Goal: Task Accomplishment & Management: Use online tool/utility

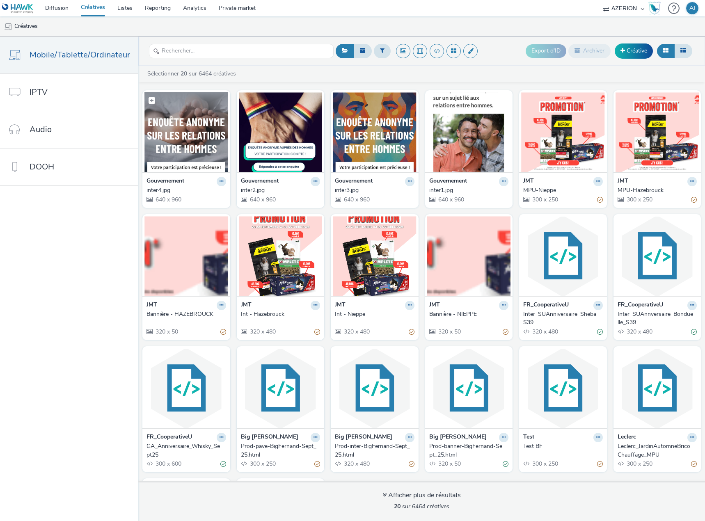
click at [168, 138] on img at bounding box center [187, 132] width 84 height 80
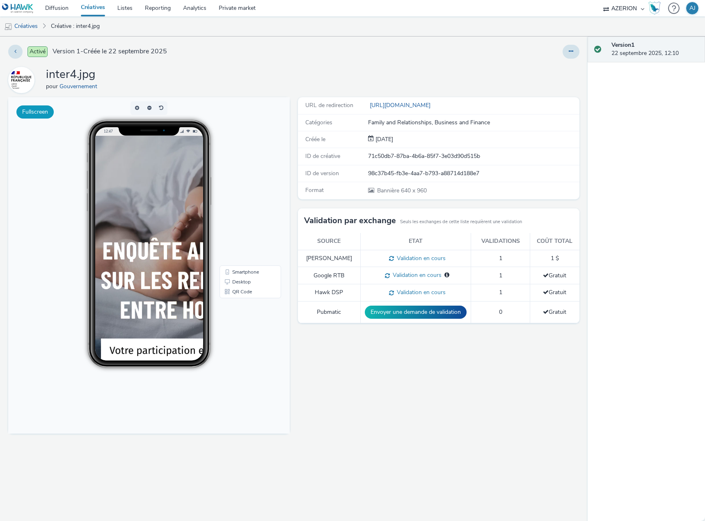
click at [33, 111] on button "Fullscreen" at bounding box center [34, 112] width 37 height 13
click at [294, 85] on div "inter4.jpg pour Gouvernement" at bounding box center [293, 80] width 571 height 26
drag, startPoint x: 437, startPoint y: 190, endPoint x: 403, endPoint y: 193, distance: 34.2
click at [403, 193] on div "Bannière 640 x 960" at bounding box center [473, 190] width 211 height 9
click at [404, 392] on div "URL de redirection [URL][DOMAIN_NAME] Catégories Family and Relationships, Busi…" at bounding box center [437, 309] width 286 height 424
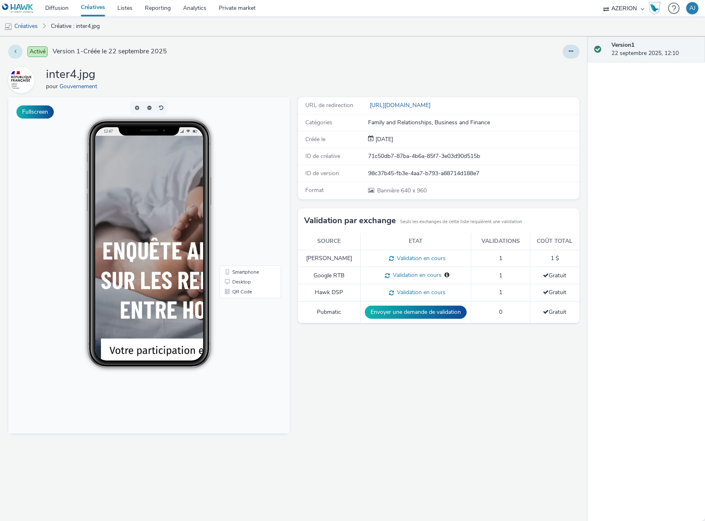
click at [14, 54] on button at bounding box center [15, 52] width 14 height 14
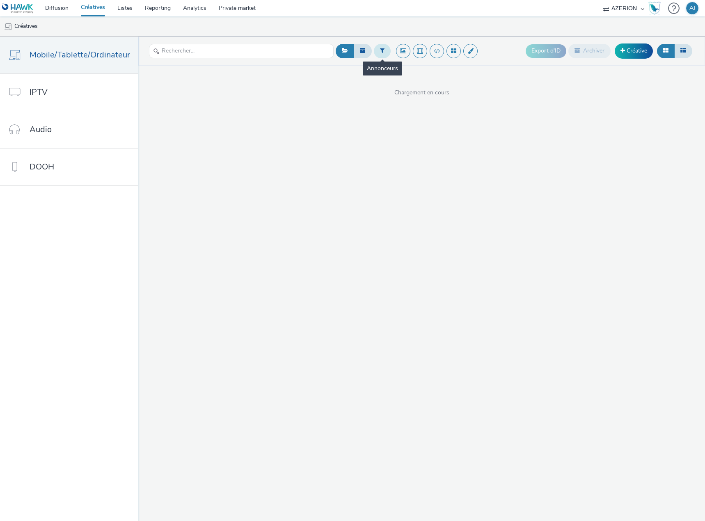
click at [383, 53] on button at bounding box center [382, 51] width 17 height 14
click at [379, 56] on div at bounding box center [385, 54] width 58 height 10
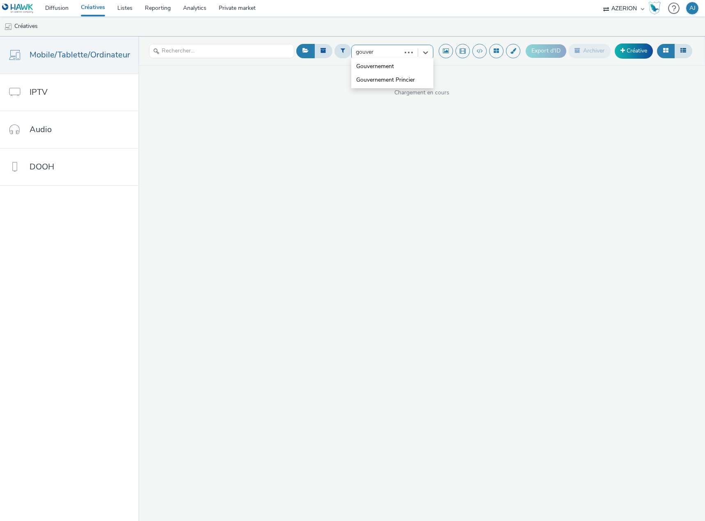
type input "gouvern"
click at [374, 72] on li "Gouvernement" at bounding box center [392, 67] width 82 height 14
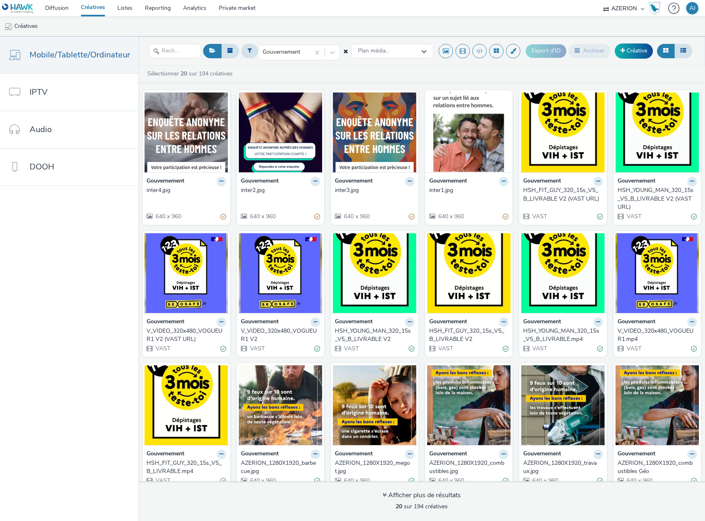
click at [502, 182] on icon at bounding box center [504, 181] width 4 height 5
click at [459, 196] on link "Modifier" at bounding box center [478, 196] width 62 height 16
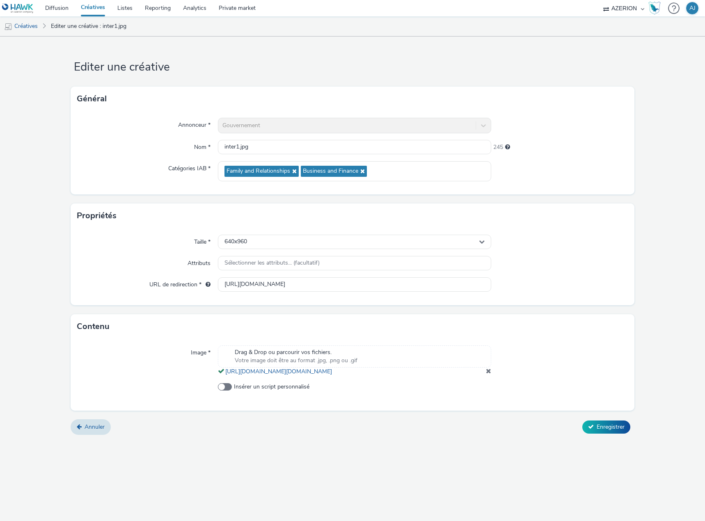
click at [488, 374] on span at bounding box center [488, 371] width 5 height 7
click at [343, 243] on div "640x960" at bounding box center [354, 242] width 273 height 14
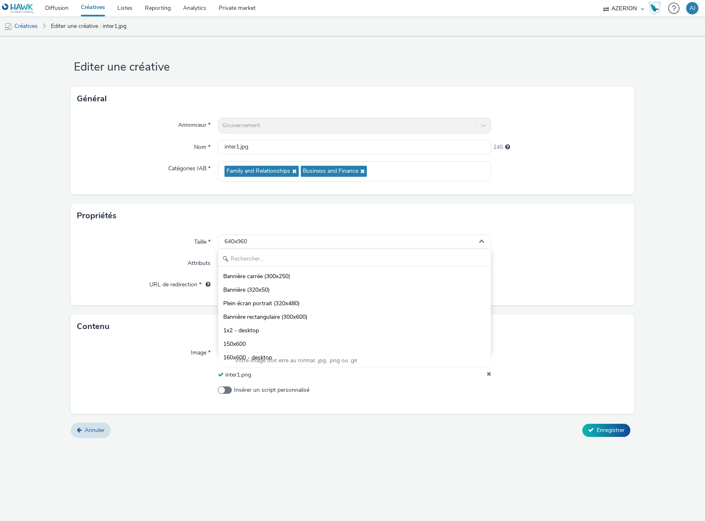
click at [573, 282] on div at bounding box center [559, 285] width 137 height 15
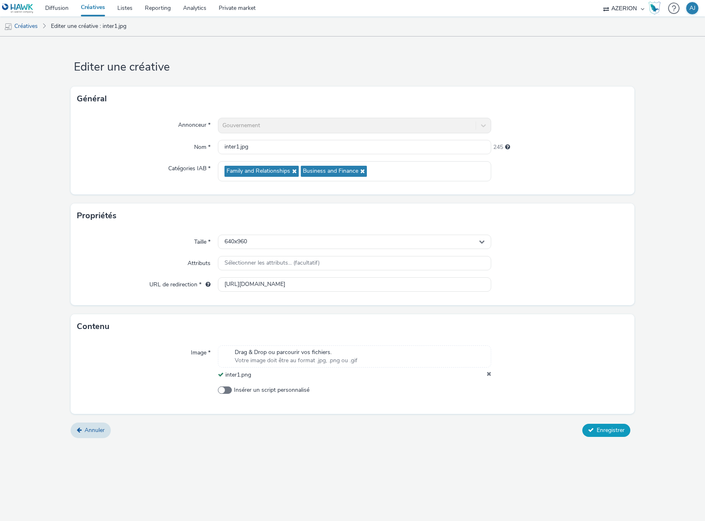
click at [606, 433] on span "Enregistrer" at bounding box center [611, 431] width 28 height 8
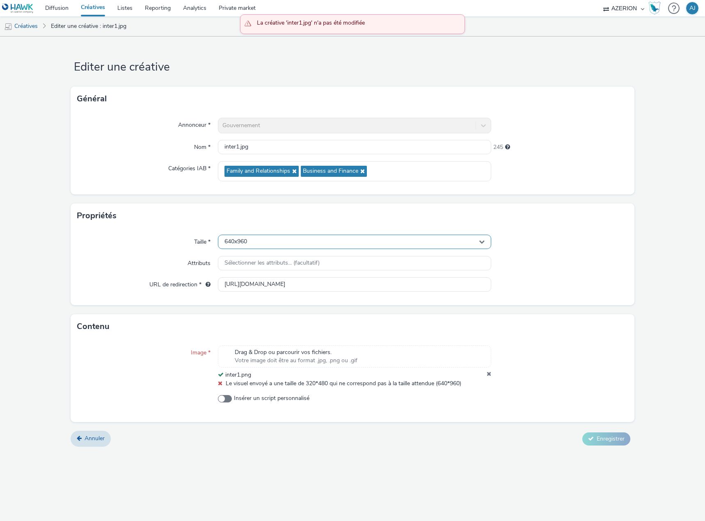
click at [293, 236] on div "640x960" at bounding box center [354, 242] width 273 height 14
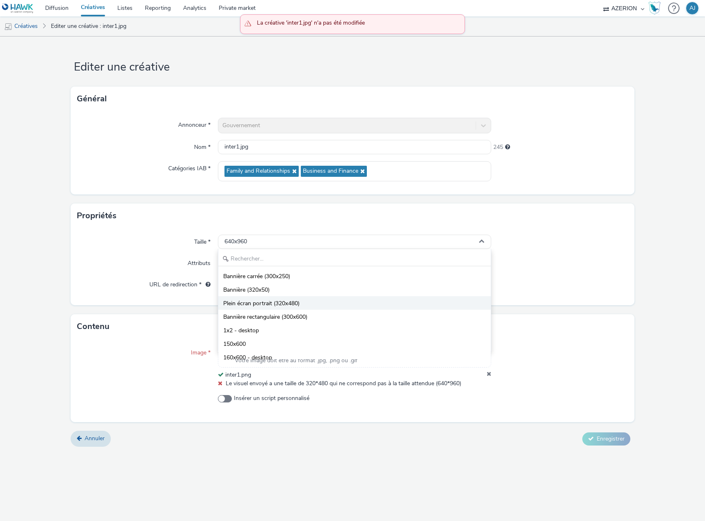
click at [319, 305] on li "Plein écran portrait (320x480)" at bounding box center [354, 303] width 273 height 14
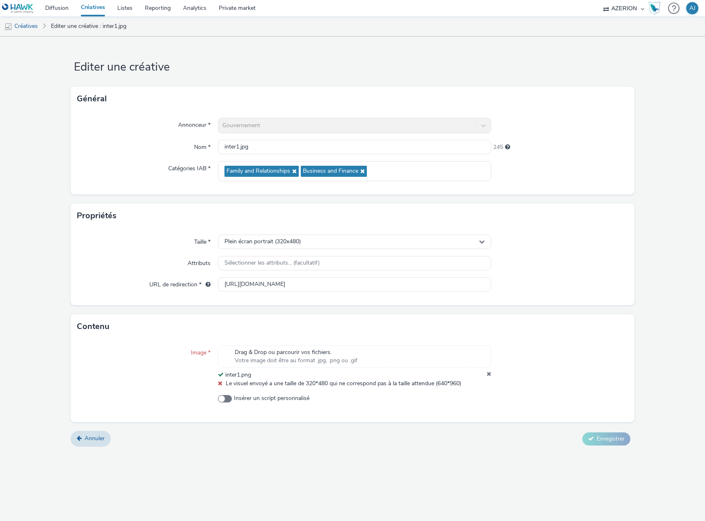
click at [479, 414] on div "Image * Drag & Drop ou parcourir vos fichiers. Votre image doit être au format …" at bounding box center [353, 380] width 564 height 83
click at [526, 402] on div at bounding box center [559, 402] width 137 height 15
click at [556, 369] on div at bounding box center [559, 367] width 137 height 42
drag, startPoint x: 473, startPoint y: 397, endPoint x: 403, endPoint y: 392, distance: 70.0
click at [471, 397] on label "Insérer un script personnalisé" at bounding box center [354, 399] width 273 height 8
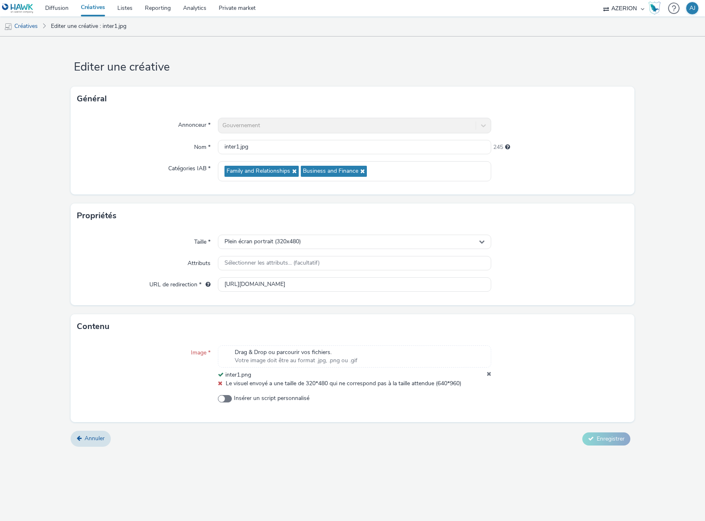
click at [223, 397] on input "Insérer un script personnalisé" at bounding box center [220, 398] width 5 height 5
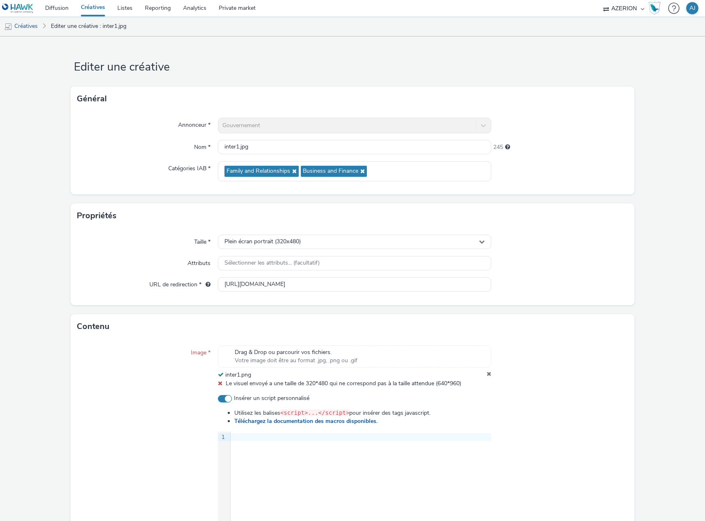
click at [234, 395] on span "Insérer un script personnalisé" at bounding box center [272, 399] width 76 height 8
click at [223, 396] on input "Insérer un script personnalisé" at bounding box center [220, 398] width 5 height 5
checkbox input "false"
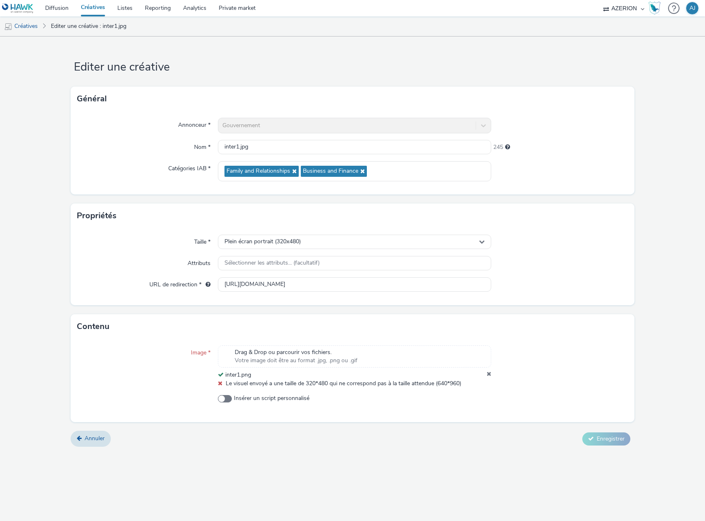
click at [587, 389] on div "Image * Drag & Drop ou parcourir vos fichiers. Votre image doit être au format …" at bounding box center [353, 380] width 564 height 83
click at [487, 374] on icon at bounding box center [489, 375] width 5 height 8
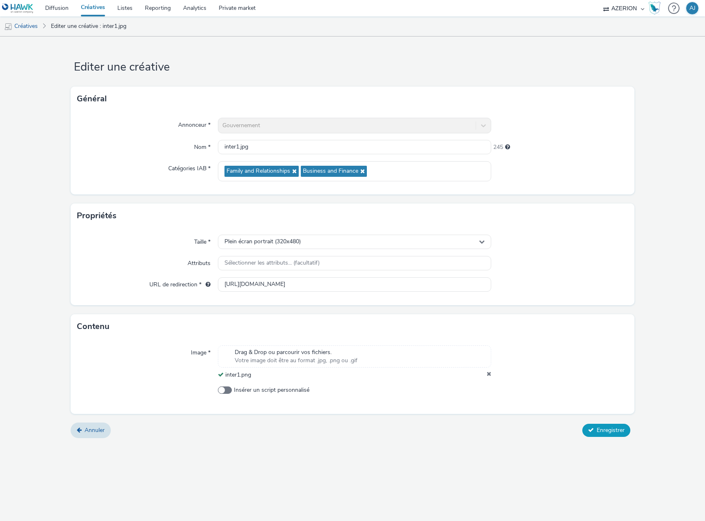
click at [596, 426] on button "Enregistrer" at bounding box center [607, 430] width 48 height 13
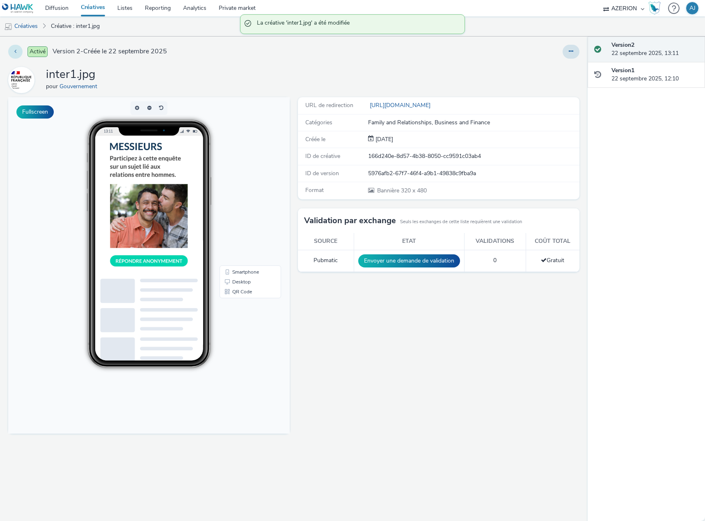
click at [17, 52] on button at bounding box center [15, 52] width 14 height 14
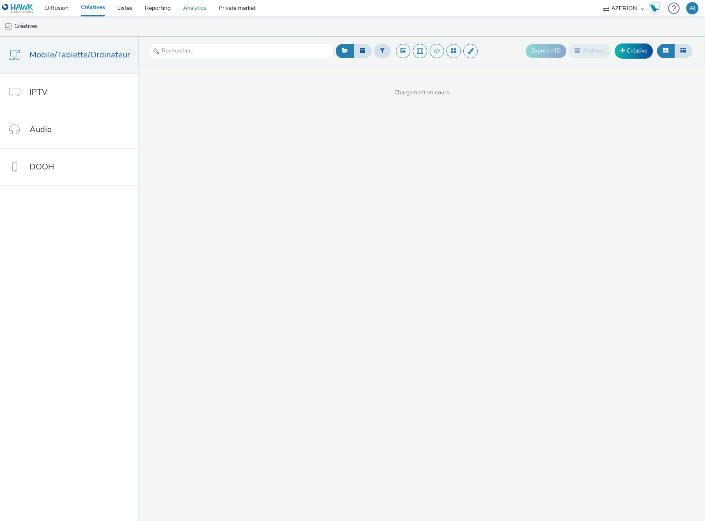
drag, startPoint x: 93, startPoint y: 7, endPoint x: 184, endPoint y: 0, distance: 91.4
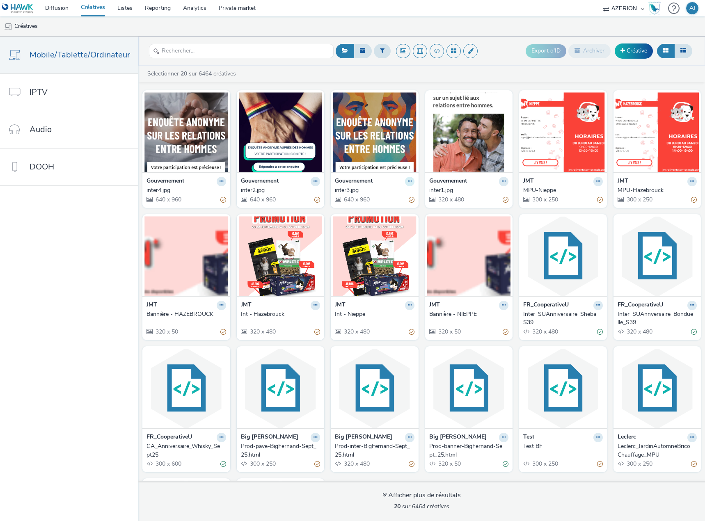
click at [405, 180] on button at bounding box center [409, 181] width 9 height 9
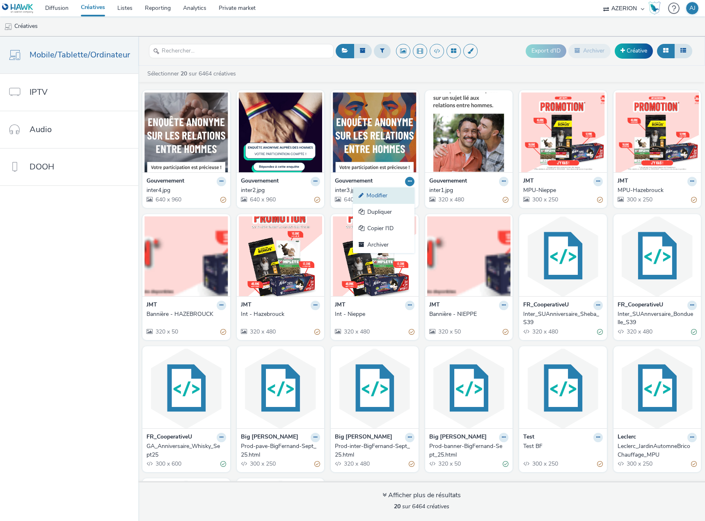
click at [377, 196] on link "Modifier" at bounding box center [384, 196] width 62 height 16
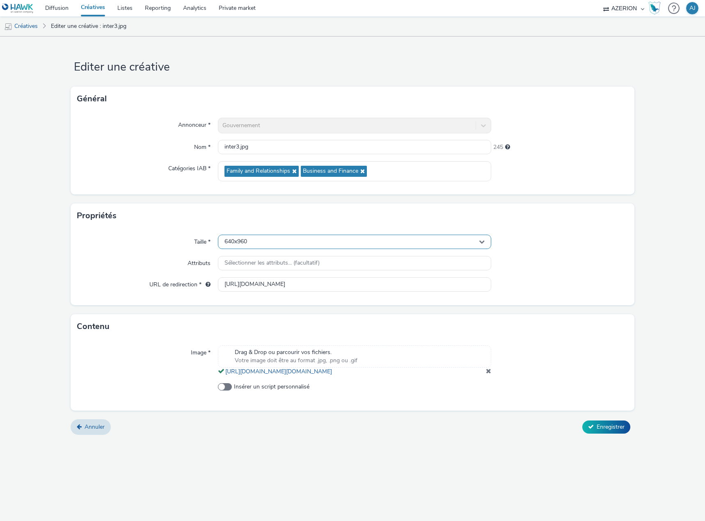
click at [470, 238] on div "640x960" at bounding box center [354, 242] width 273 height 14
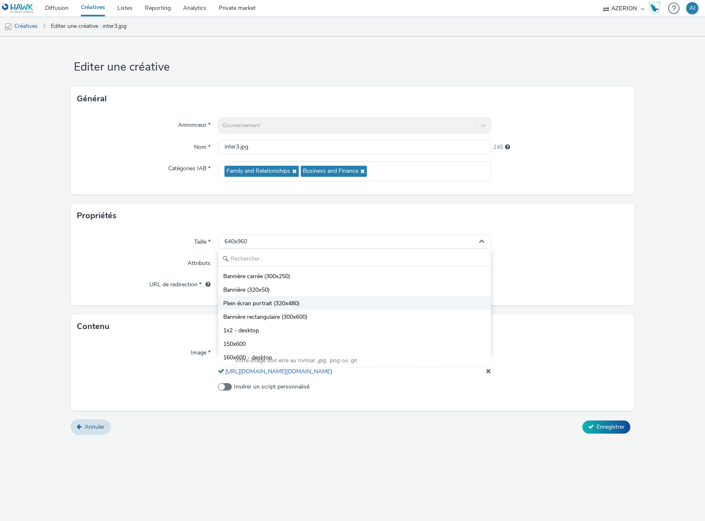
click at [298, 300] on span "Plein écran portrait (320x480)" at bounding box center [261, 304] width 76 height 8
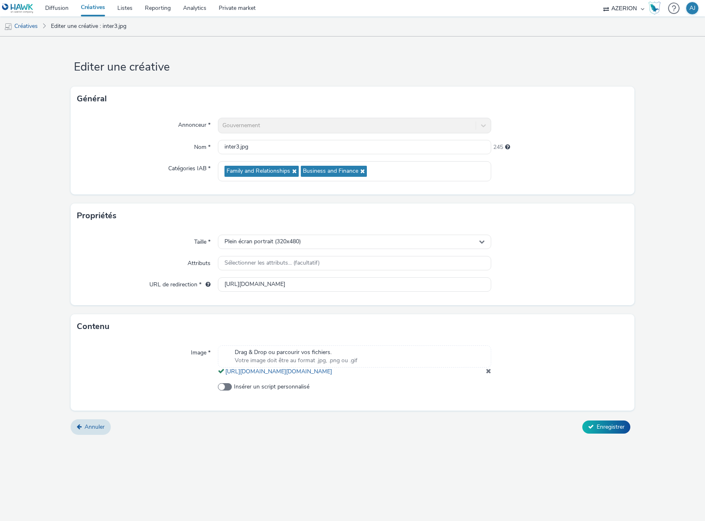
click at [487, 374] on span at bounding box center [488, 371] width 5 height 7
click at [616, 434] on span "Enregistrer" at bounding box center [611, 431] width 28 height 8
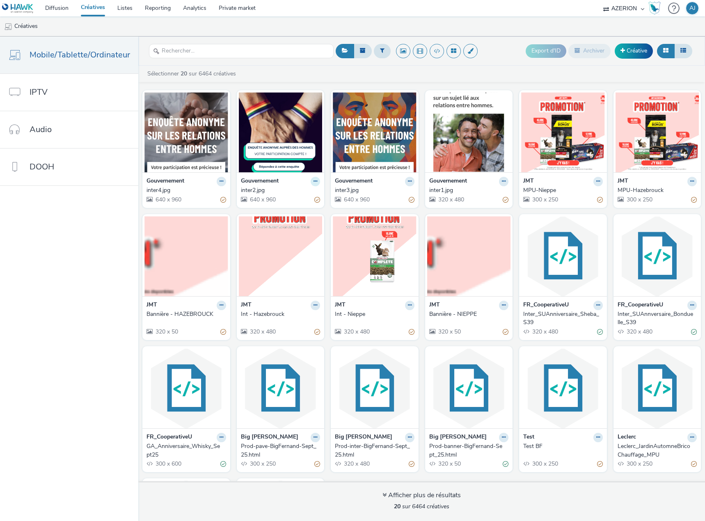
click at [314, 182] on icon at bounding box center [316, 181] width 4 height 5
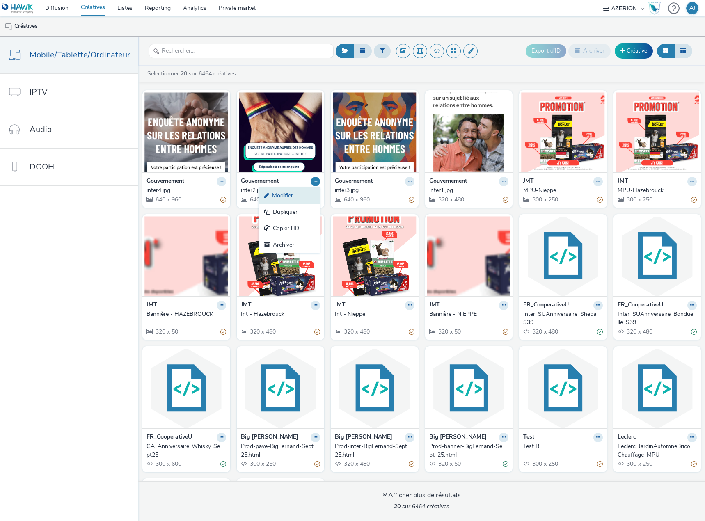
click at [306, 195] on link "Modifier" at bounding box center [290, 196] width 62 height 16
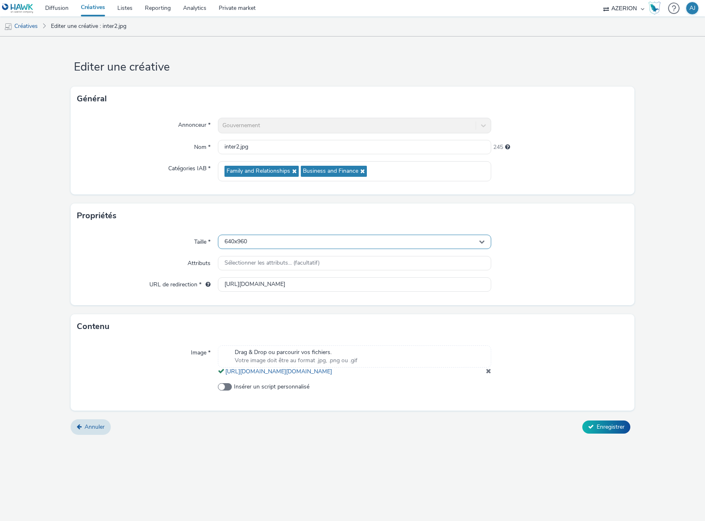
click at [310, 244] on div "640x960" at bounding box center [354, 242] width 273 height 14
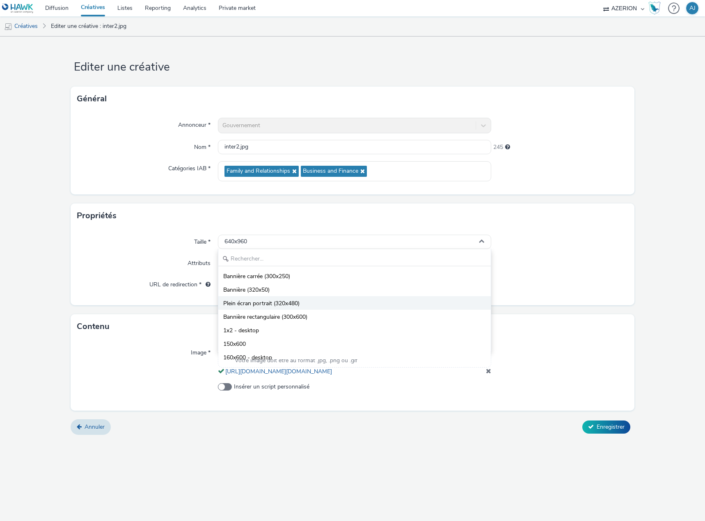
click at [251, 298] on li "Plein écran portrait (320x480)" at bounding box center [354, 303] width 273 height 14
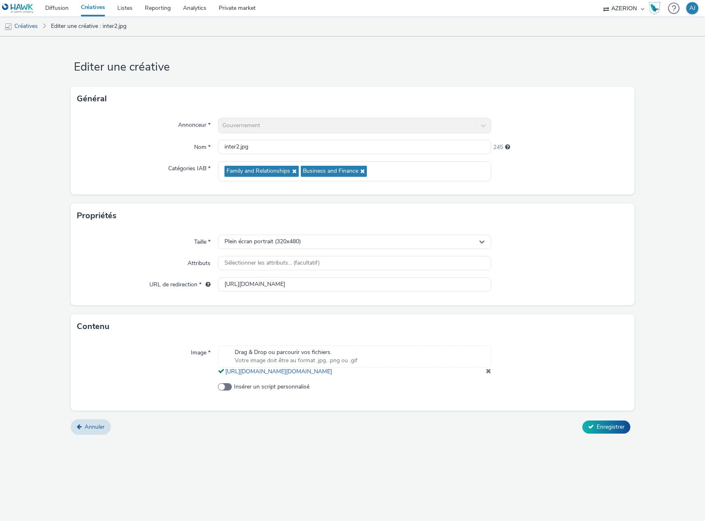
click at [488, 374] on span at bounding box center [488, 371] width 5 height 7
click at [623, 431] on span "Enregistrer" at bounding box center [611, 431] width 28 height 8
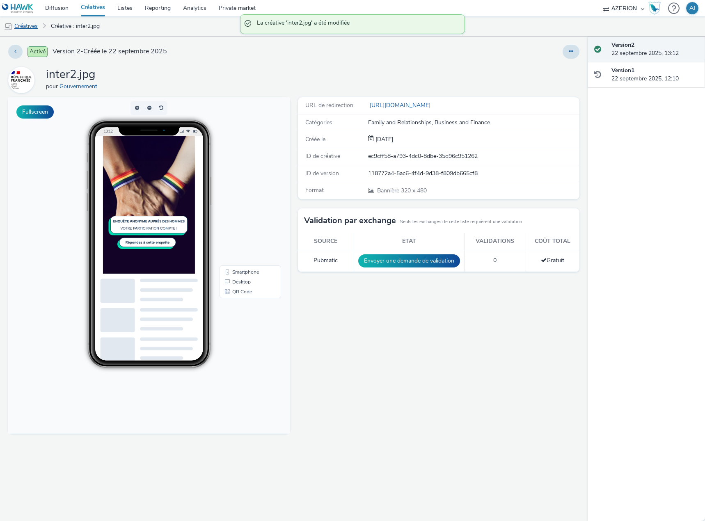
click at [30, 27] on link "Créatives" at bounding box center [21, 26] width 42 height 20
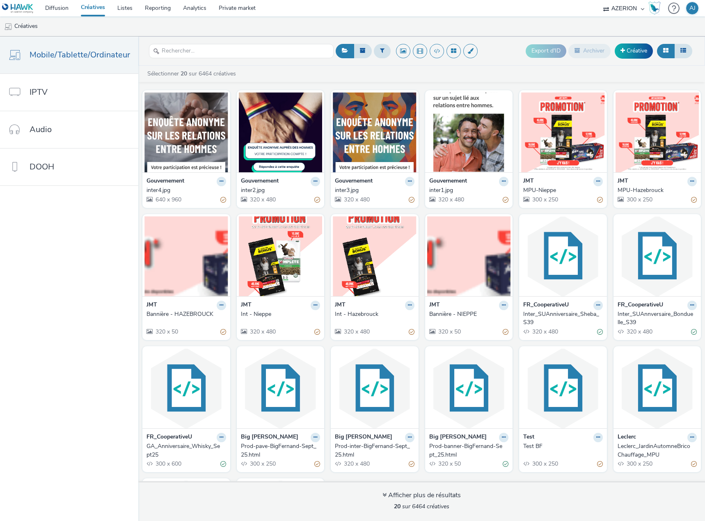
drag, startPoint x: 217, startPoint y: 183, endPoint x: 215, endPoint y: 187, distance: 4.4
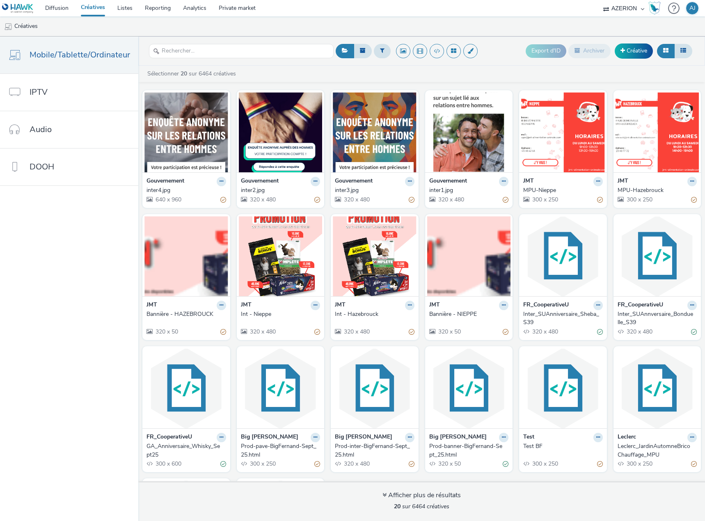
click at [220, 183] on icon at bounding box center [222, 181] width 4 height 5
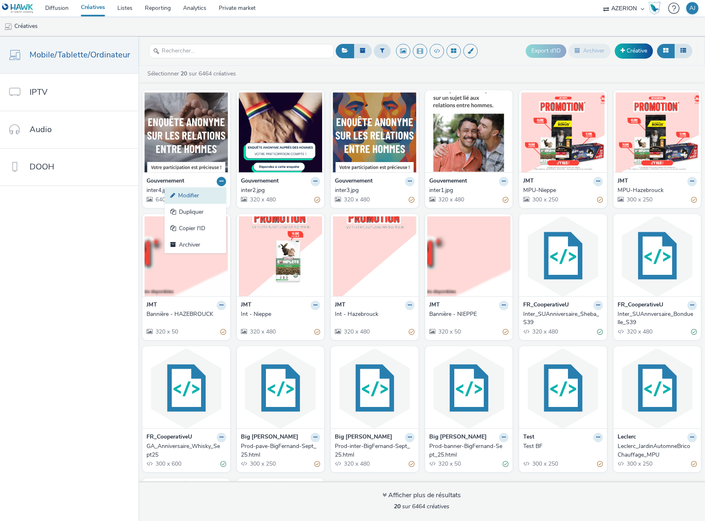
click at [213, 194] on link "Modifier" at bounding box center [196, 196] width 62 height 16
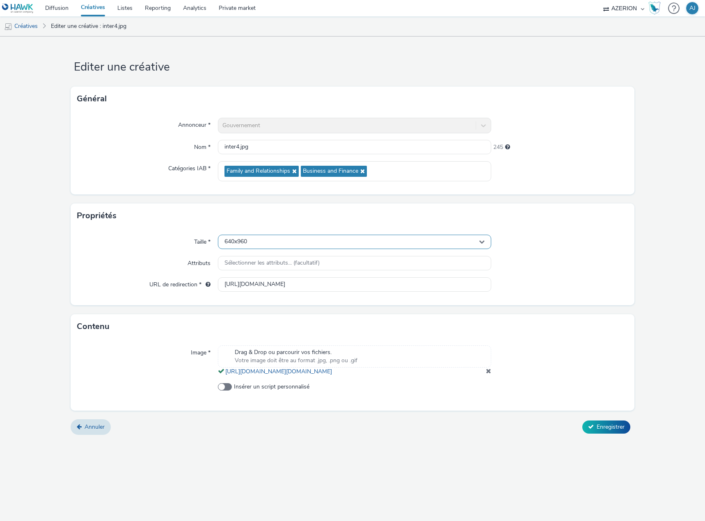
click at [356, 239] on div "640x960" at bounding box center [354, 242] width 273 height 14
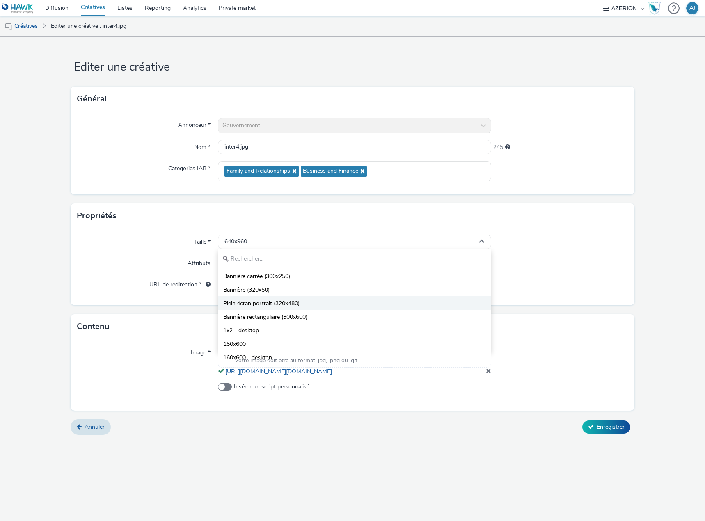
click at [290, 303] on span "Plein écran portrait (320x480)" at bounding box center [261, 304] width 76 height 8
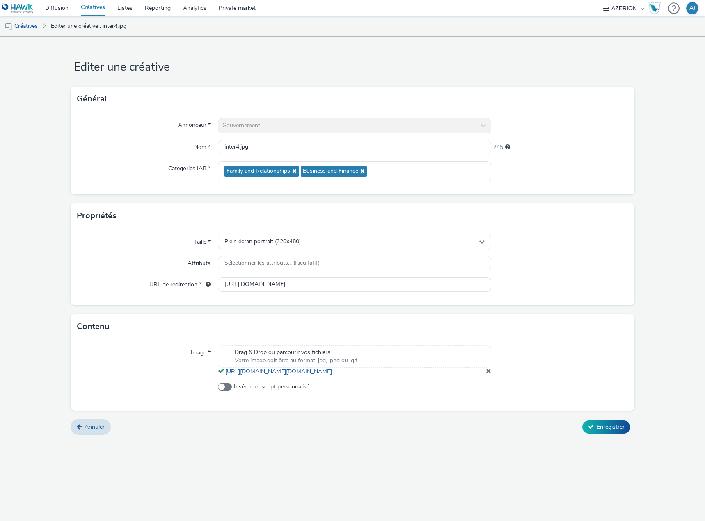
click at [490, 374] on span at bounding box center [488, 371] width 5 height 7
click at [606, 437] on button "Enregistrer" at bounding box center [607, 430] width 48 height 13
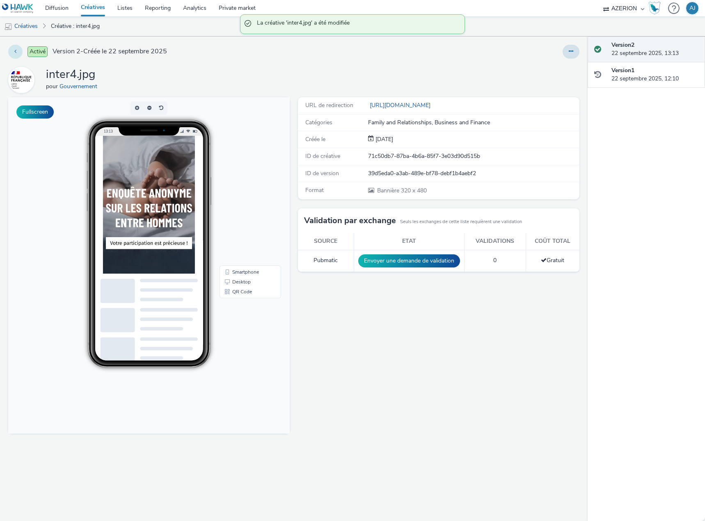
click at [15, 49] on icon at bounding box center [15, 51] width 2 height 6
